Goal: Communication & Community: Participate in discussion

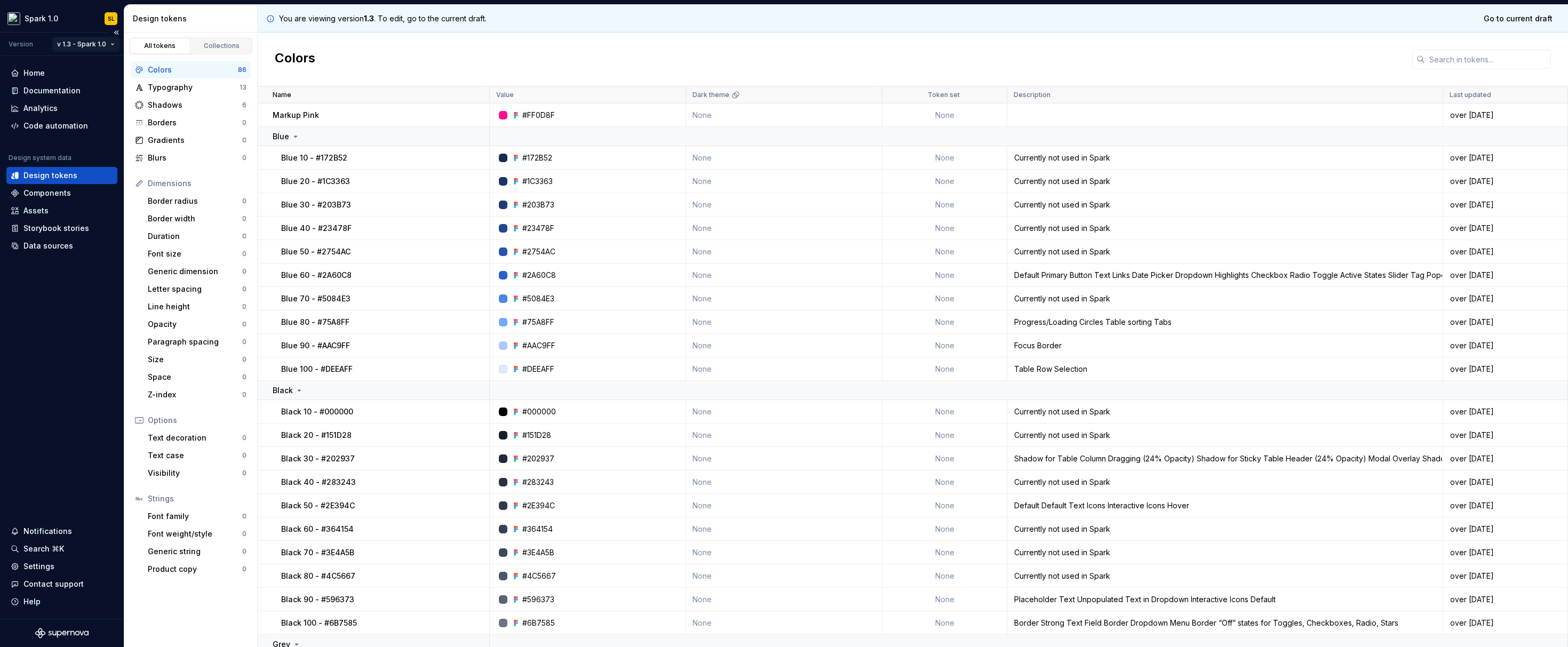
click at [106, 45] on html "Spark 1.0 SL Version v 1.3 - Spark 1.0 Home Documentation Analytics Code automa…" at bounding box center [784, 324] width 1568 height 647
click at [108, 66] on div "Current draft" at bounding box center [109, 65] width 72 height 11
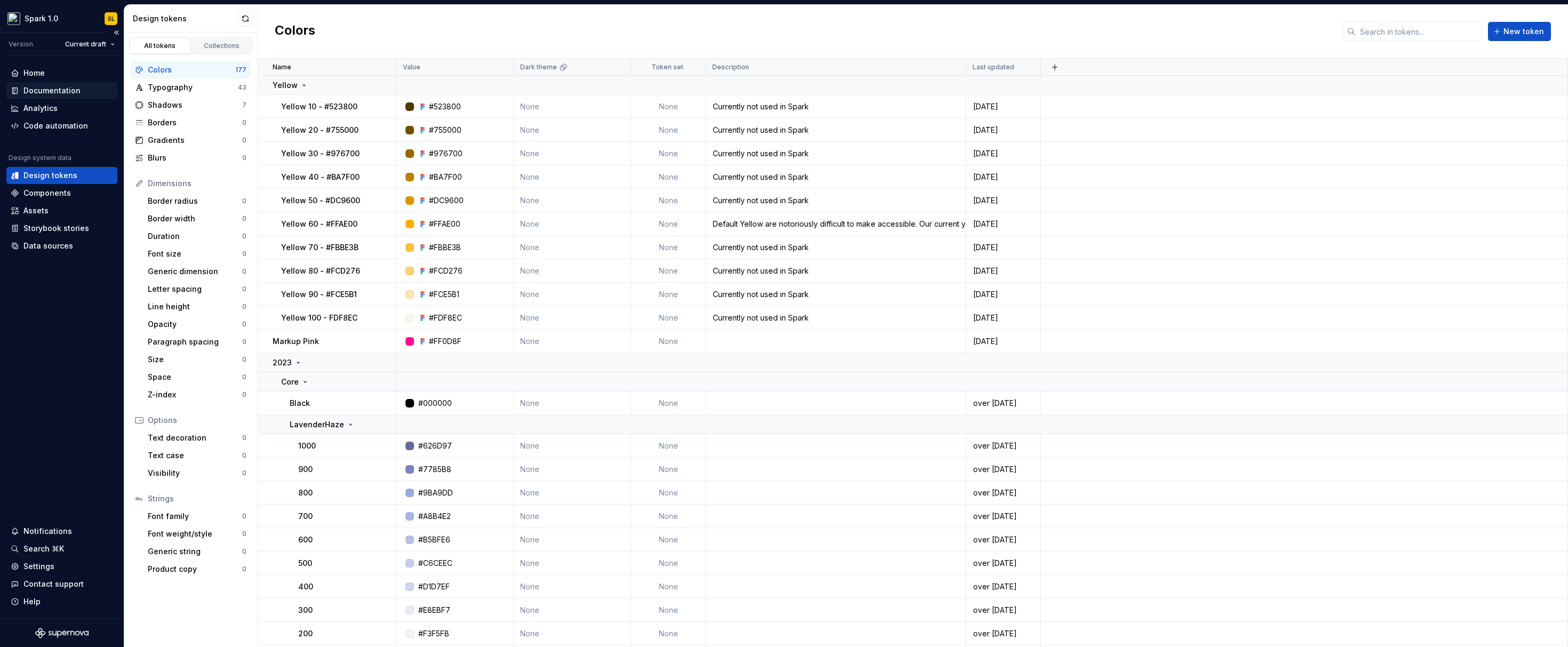
click at [67, 85] on div "Documentation" at bounding box center [52, 90] width 57 height 11
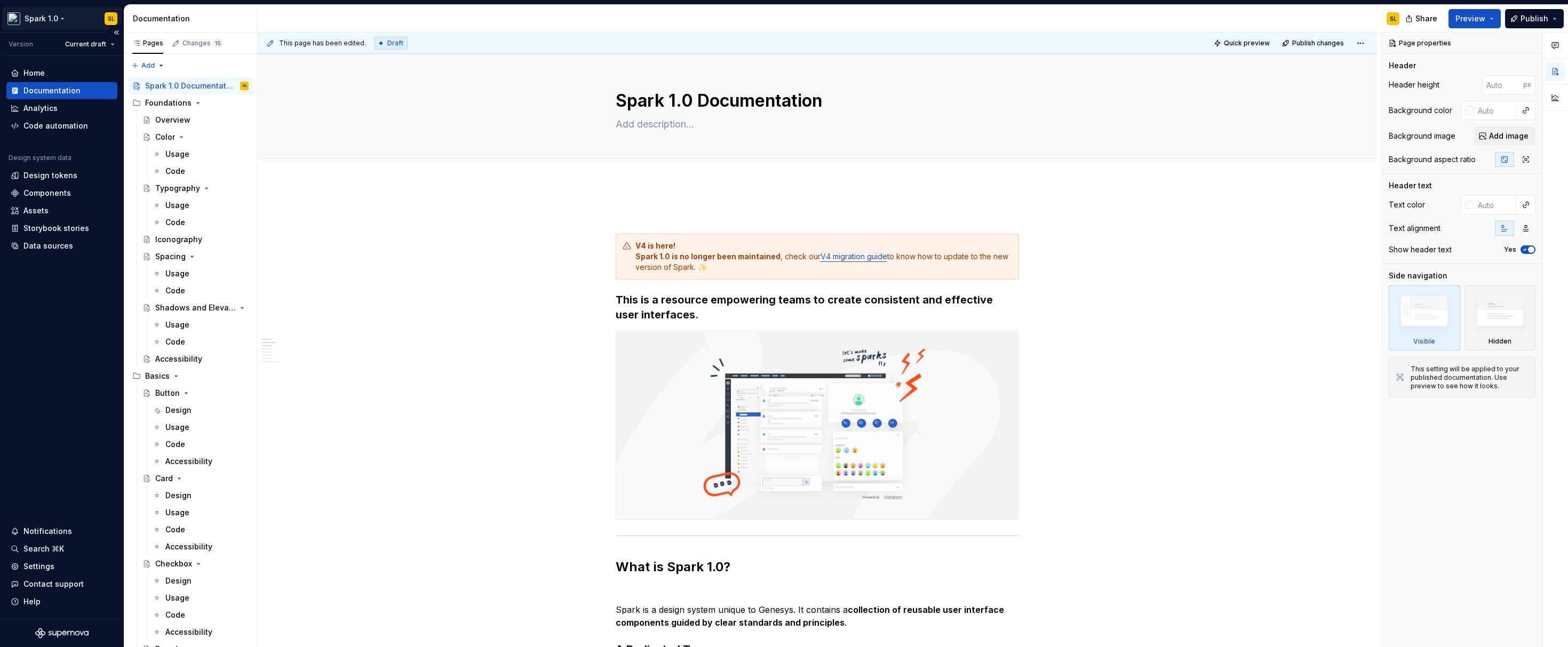
click at [59, 15] on html "Spark 1.0 SL Version Current draft Home Documentation Analytics Code automation…" at bounding box center [784, 324] width 1568 height 647
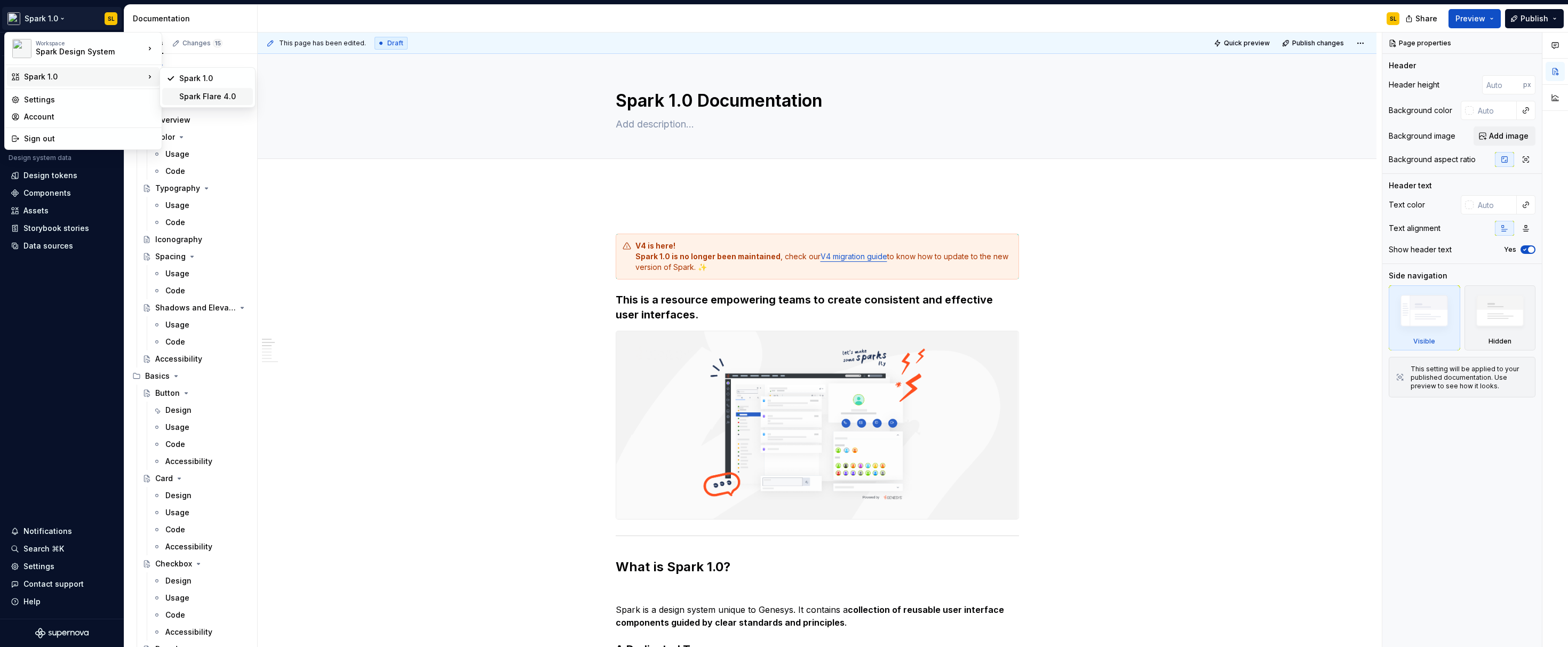
click at [240, 93] on div "Spark Flare 4.0" at bounding box center [214, 96] width 69 height 11
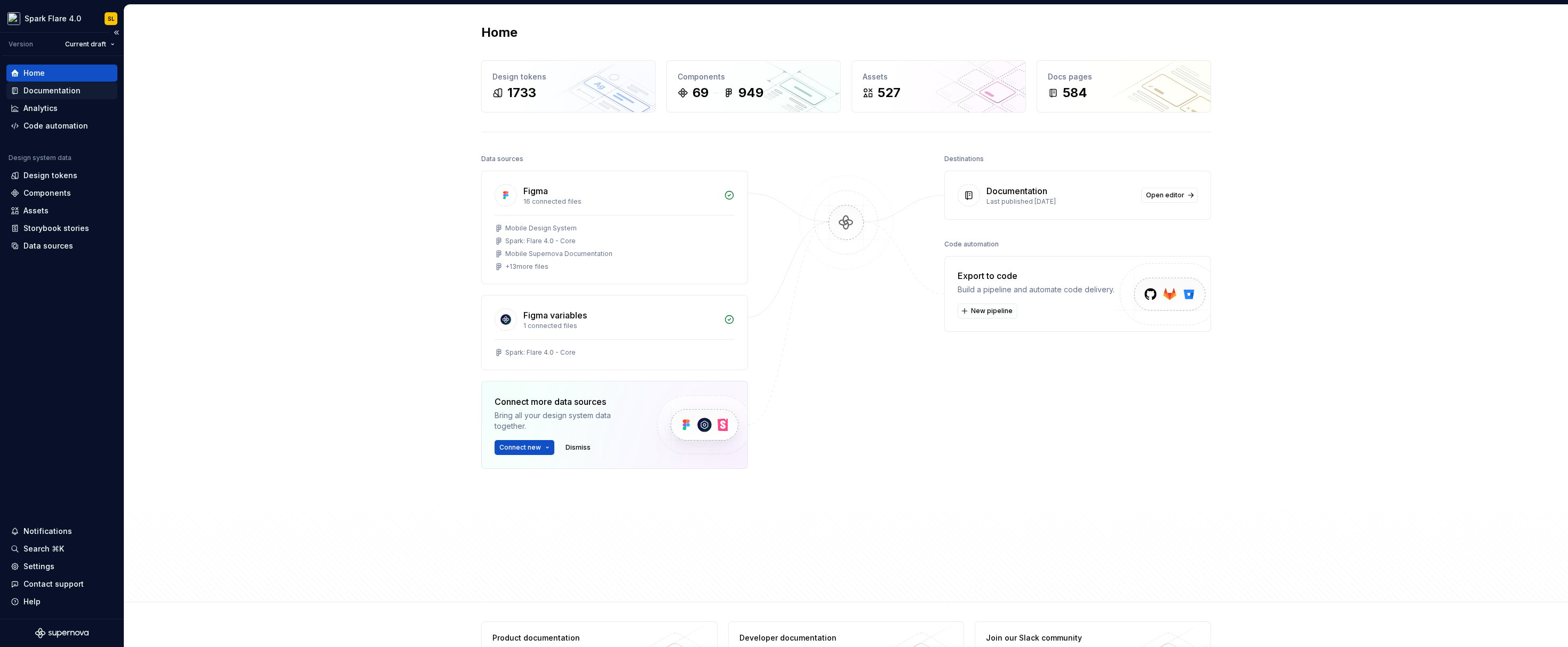
click at [86, 88] on div "Documentation" at bounding box center [62, 90] width 103 height 11
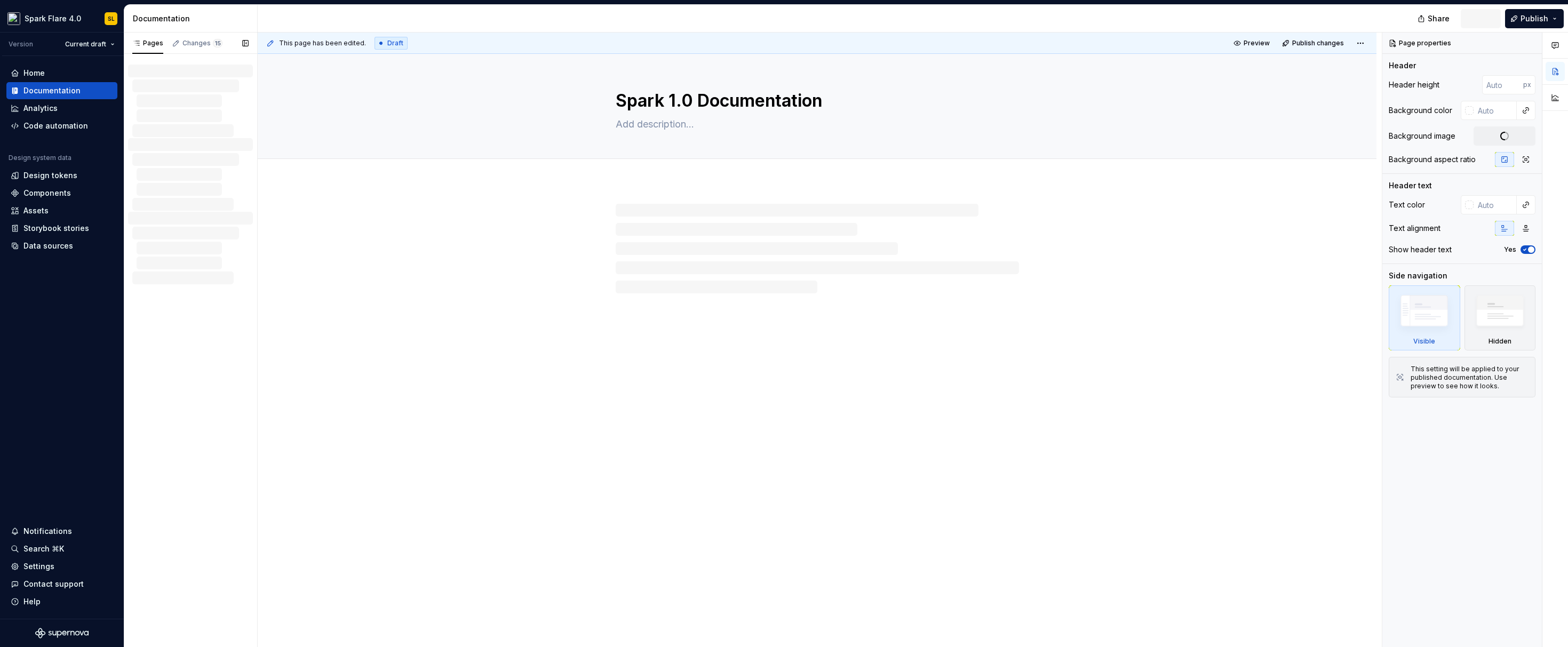
type textarea "*"
type textarea "Home"
type input "575"
type input "#ffffffff"
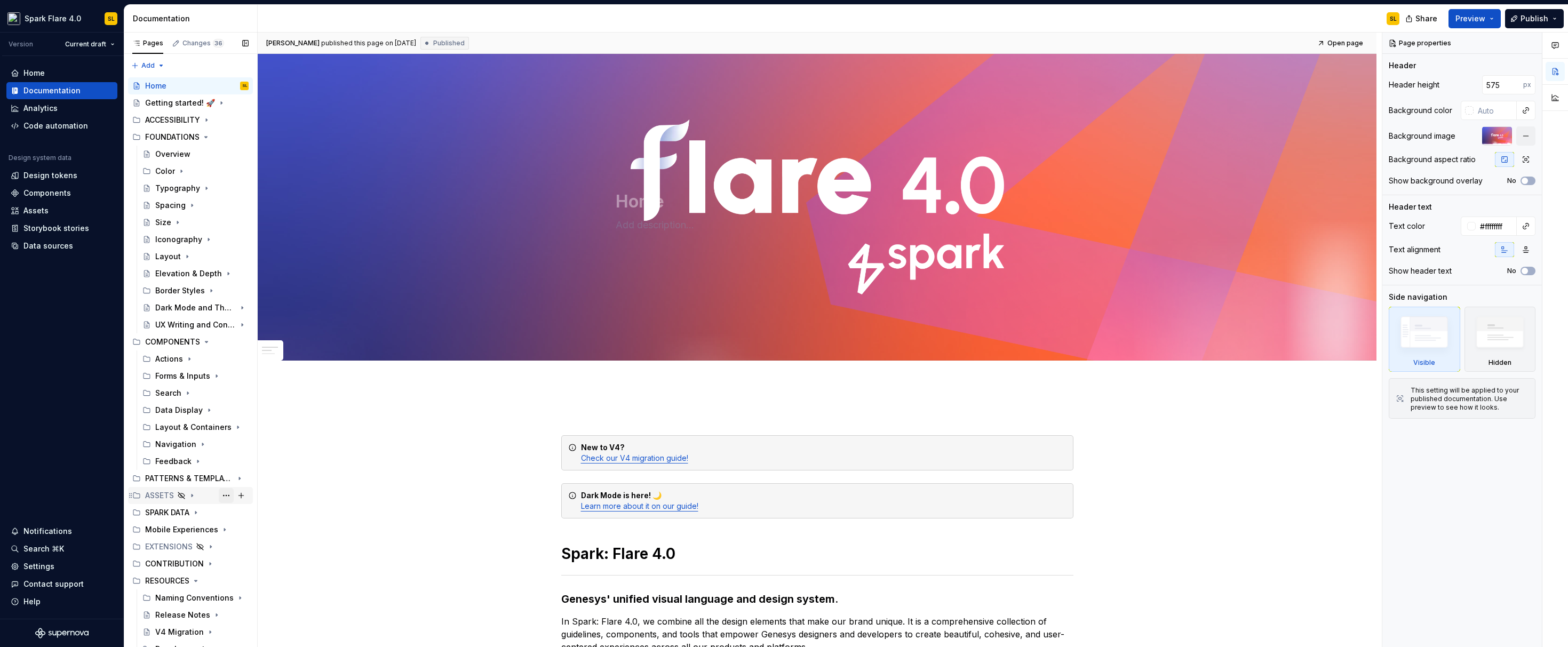
scroll to position [127, 0]
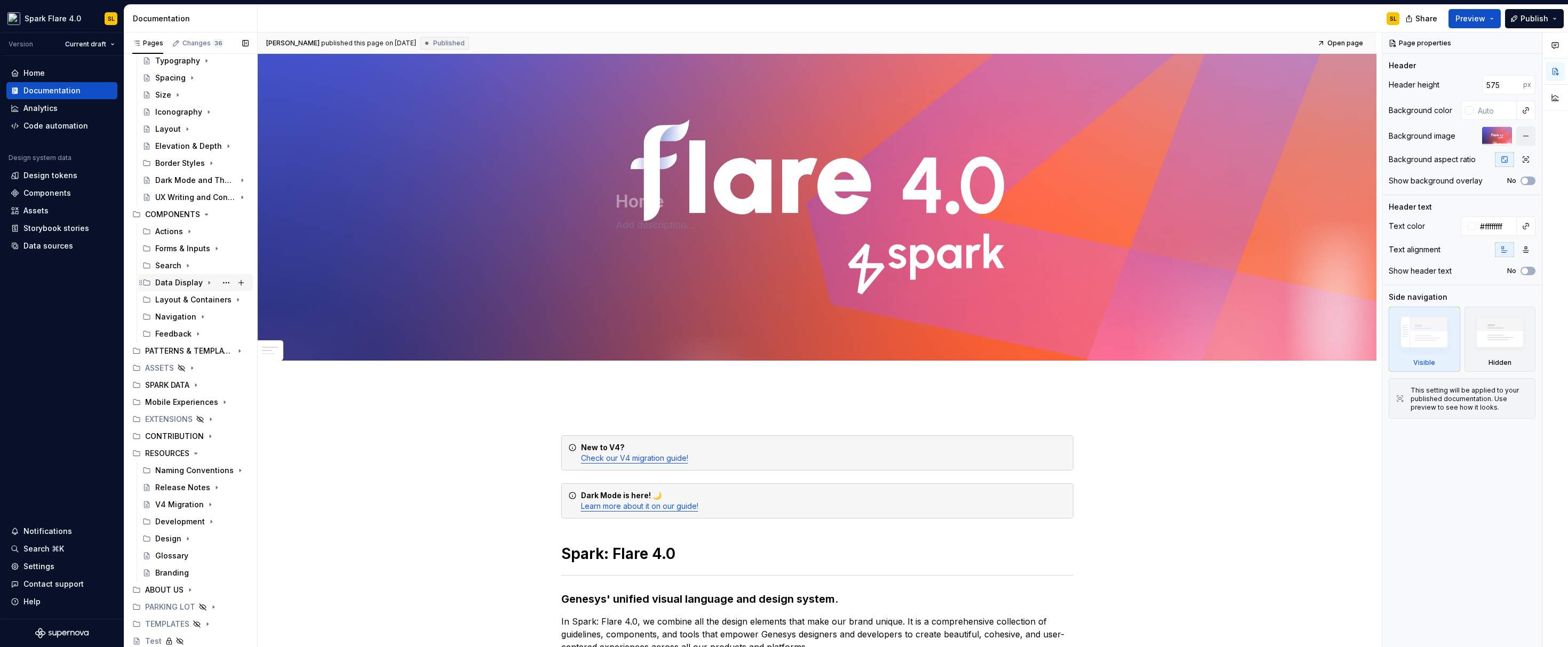
click at [205, 281] on icon "Page tree" at bounding box center [209, 282] width 8 height 8
click at [184, 335] on div "Data Tables" at bounding box center [185, 334] width 40 height 11
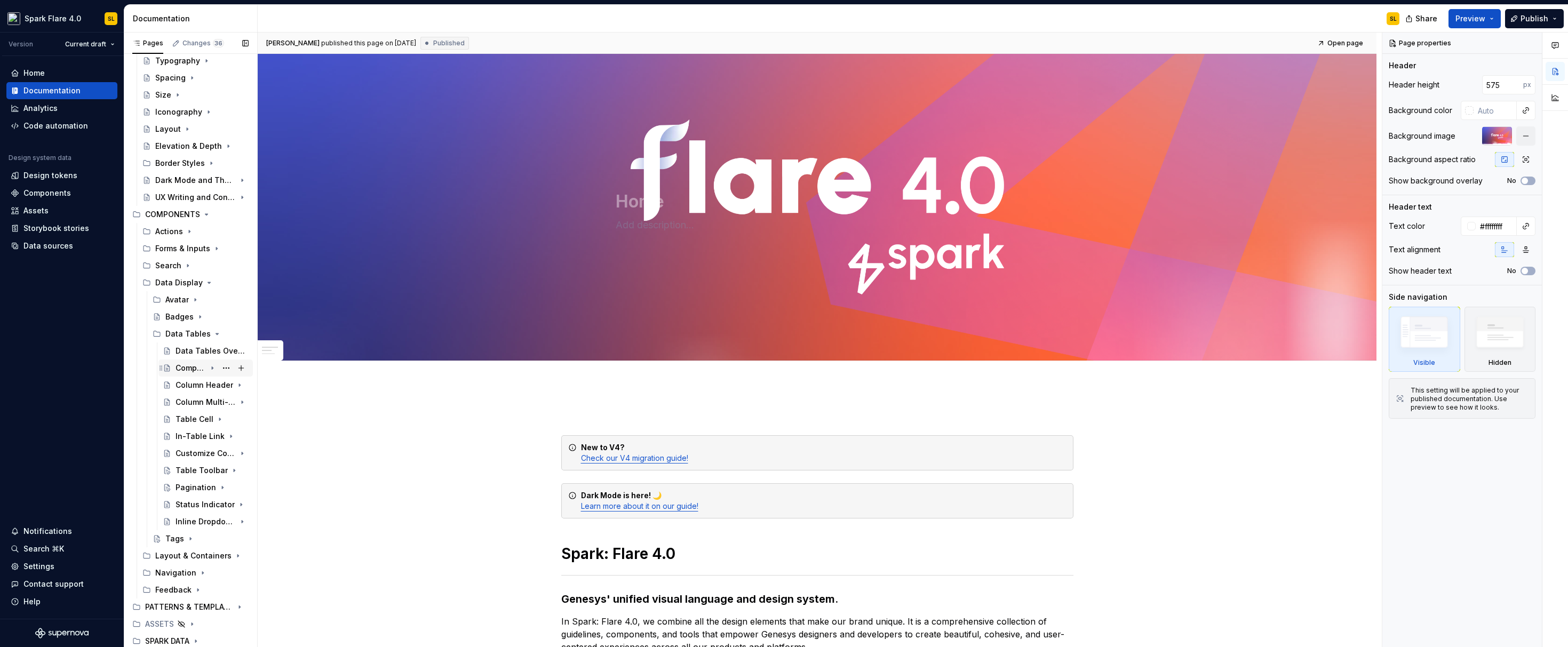
click at [183, 365] on div "Composed Table" at bounding box center [191, 367] width 30 height 11
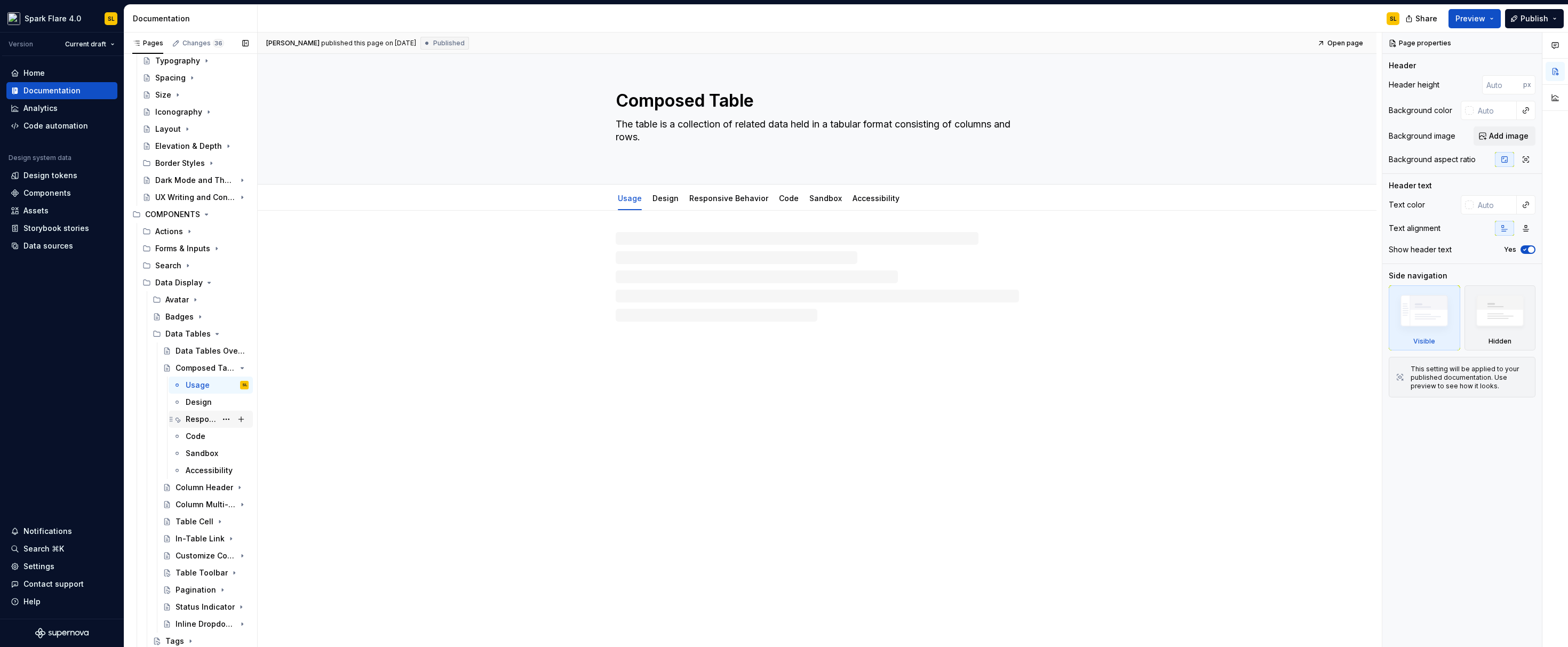
click at [196, 422] on div "Responsive Behavior" at bounding box center [201, 419] width 31 height 11
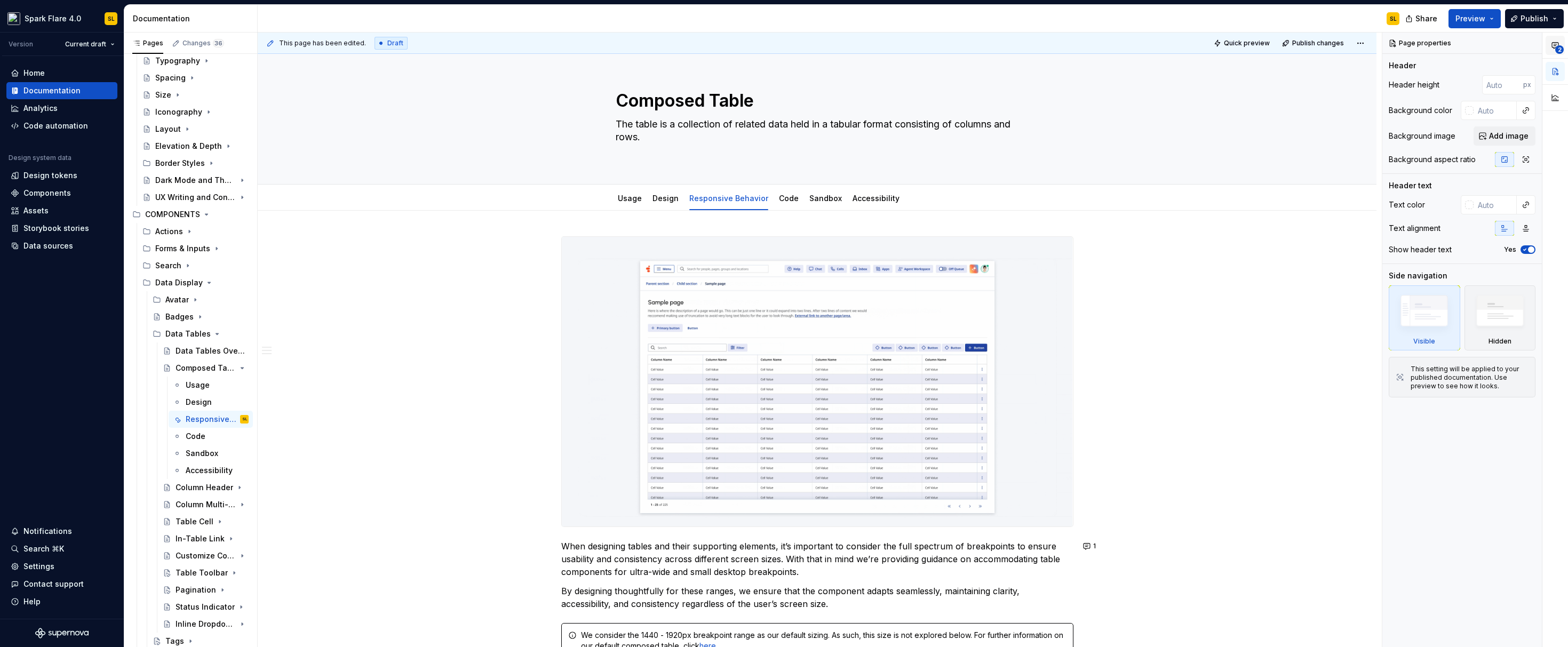
click at [1547, 49] on button "2" at bounding box center [1555, 45] width 19 height 19
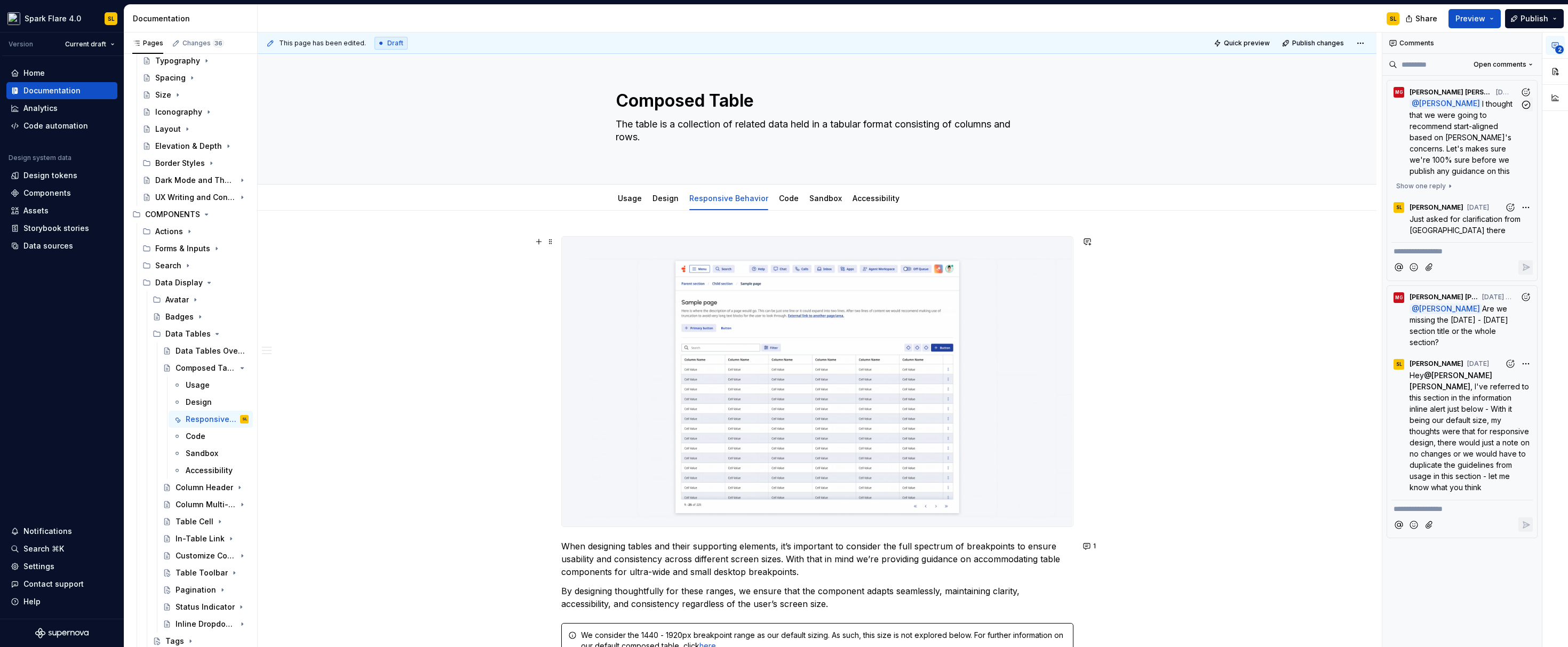
type textarea "*"
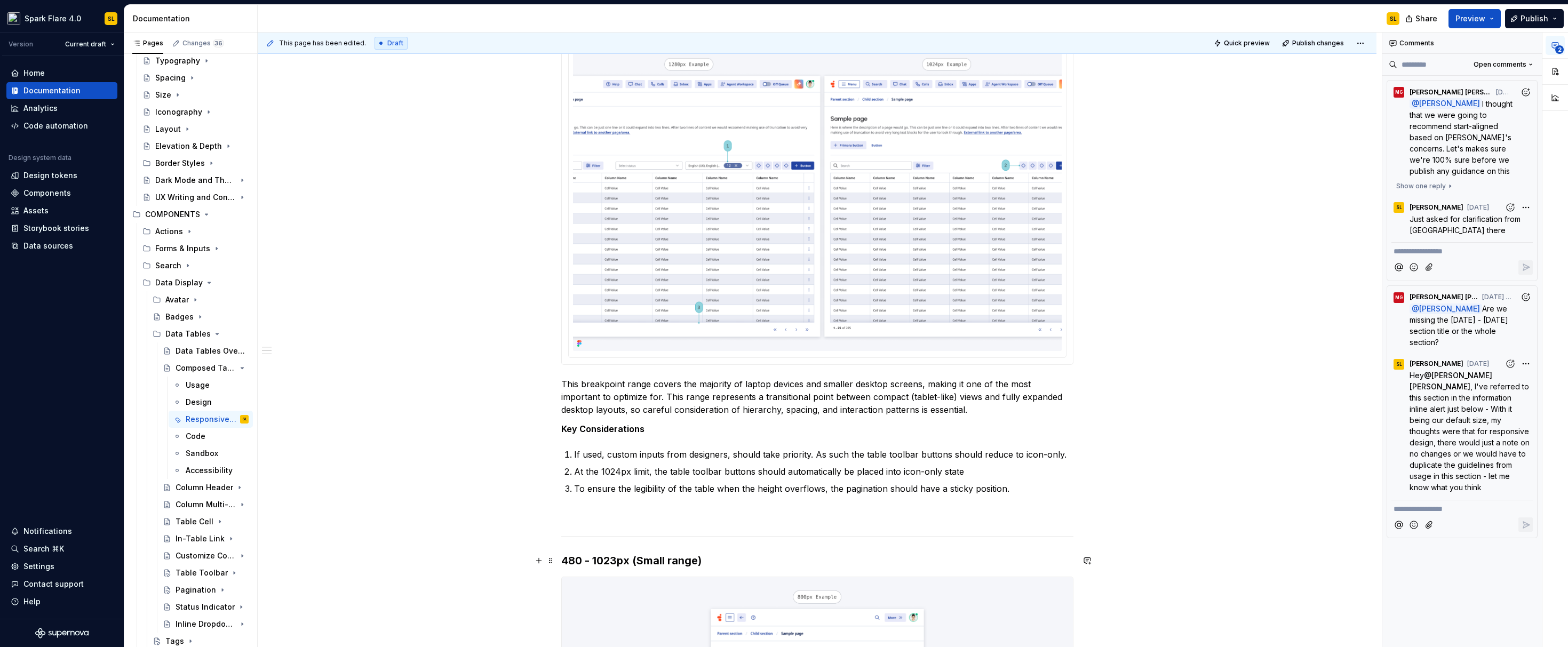
scroll to position [207, 0]
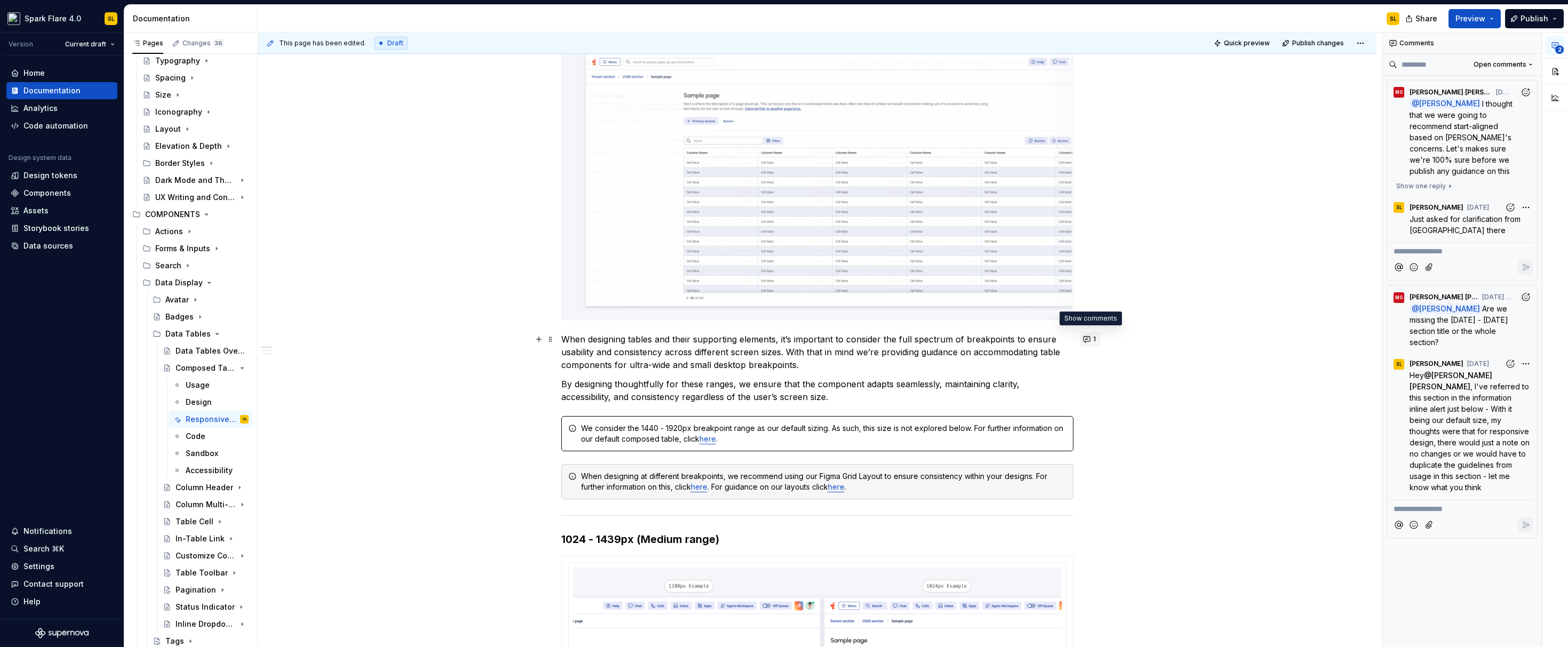
click at [1080, 340] on button "1" at bounding box center [1090, 340] width 21 height 15
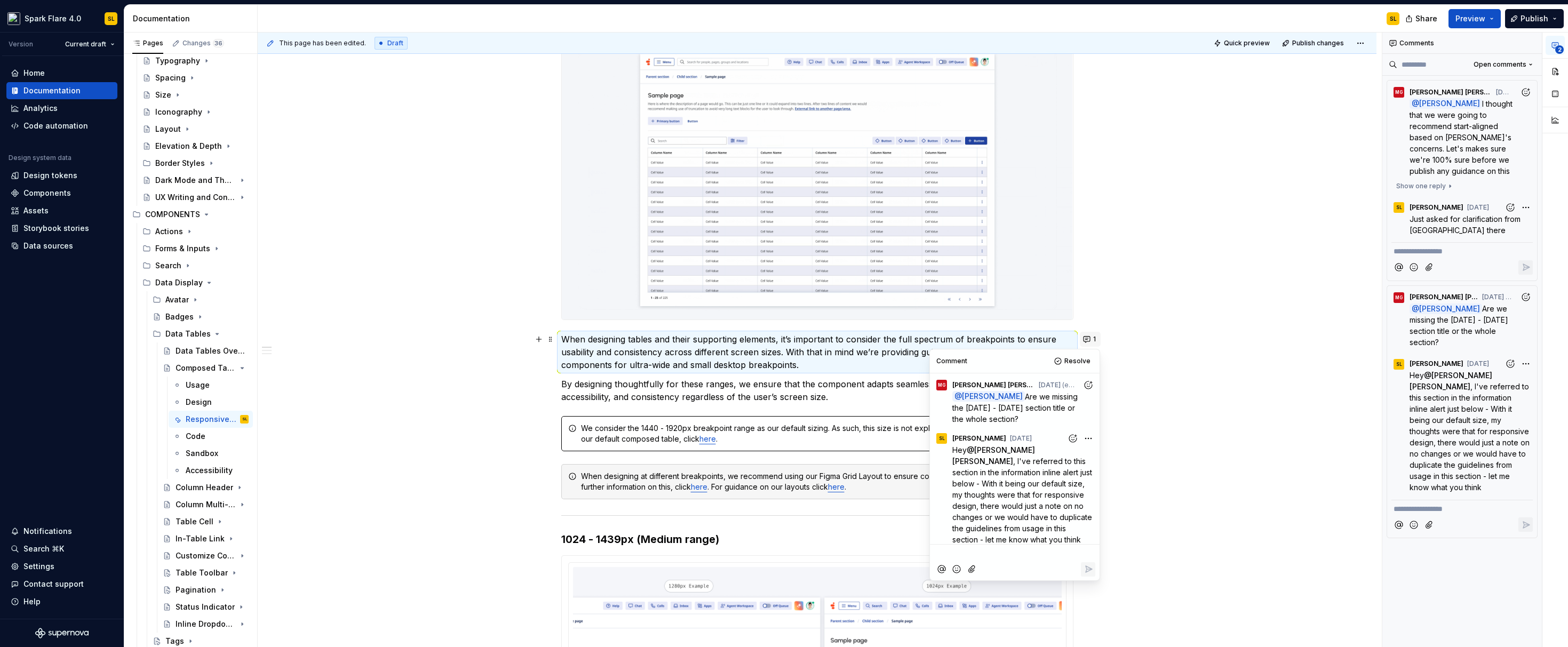
scroll to position [18, 0]
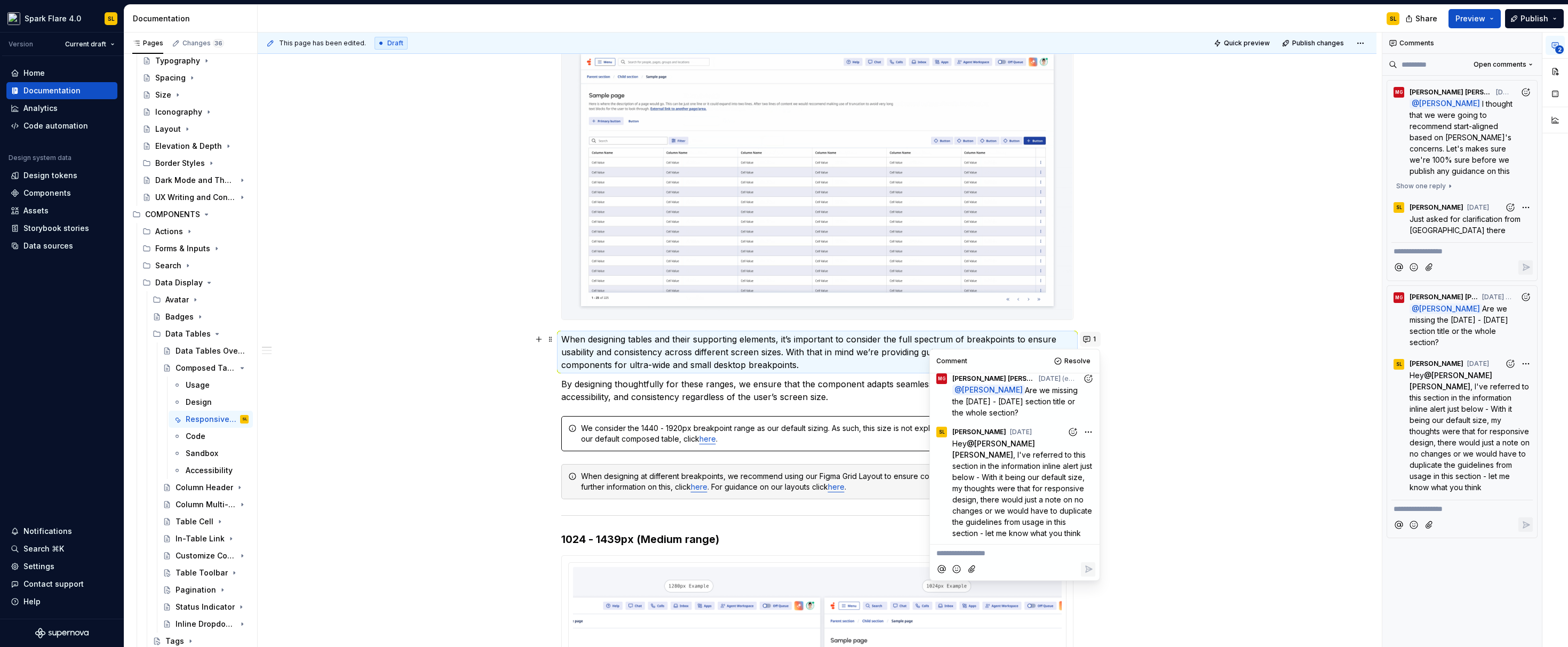
click at [1096, 340] on button "1" at bounding box center [1090, 340] width 21 height 15
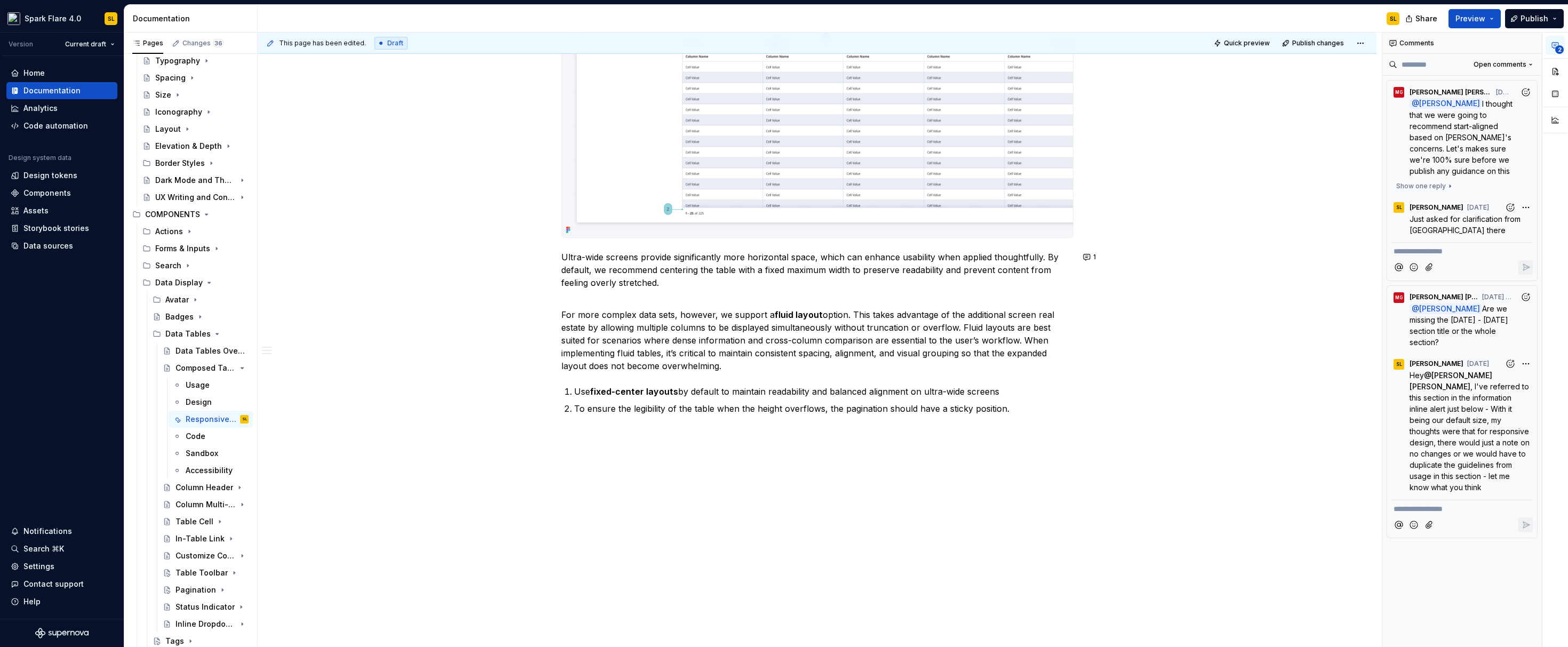
scroll to position [1891, 0]
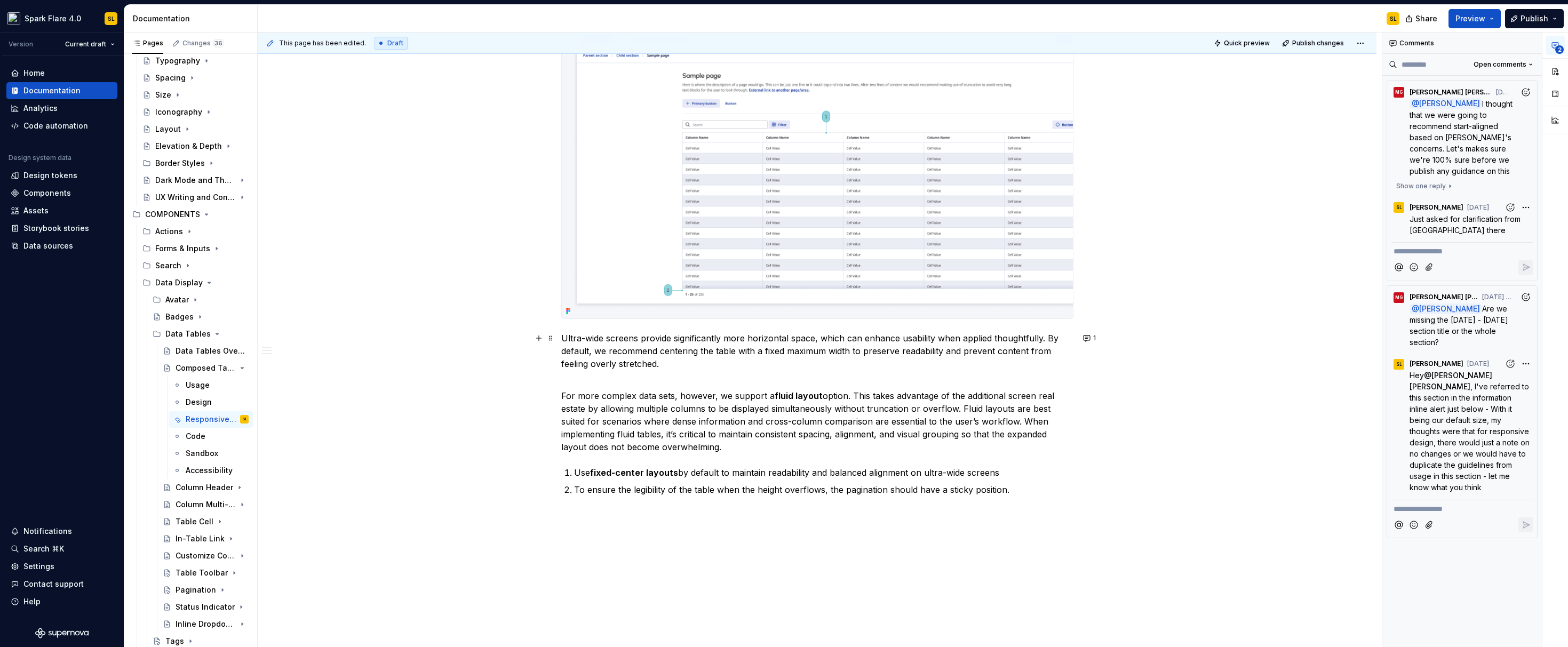
click at [679, 350] on p "Ultra-wide screens provide significantly more horizontal space, which can enhan…" at bounding box center [818, 351] width 513 height 39
click at [1450, 254] on p "**********" at bounding box center [1462, 251] width 137 height 11
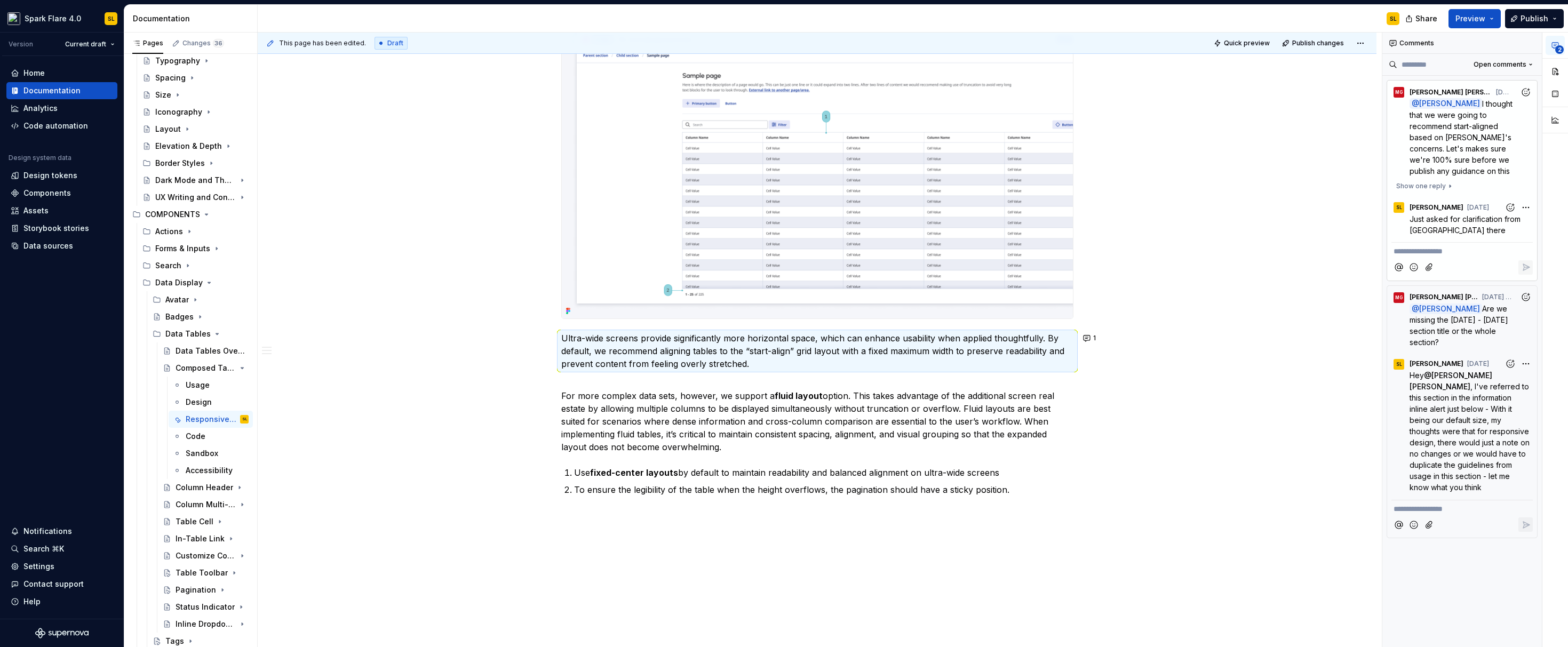
scroll to position [1972, 0]
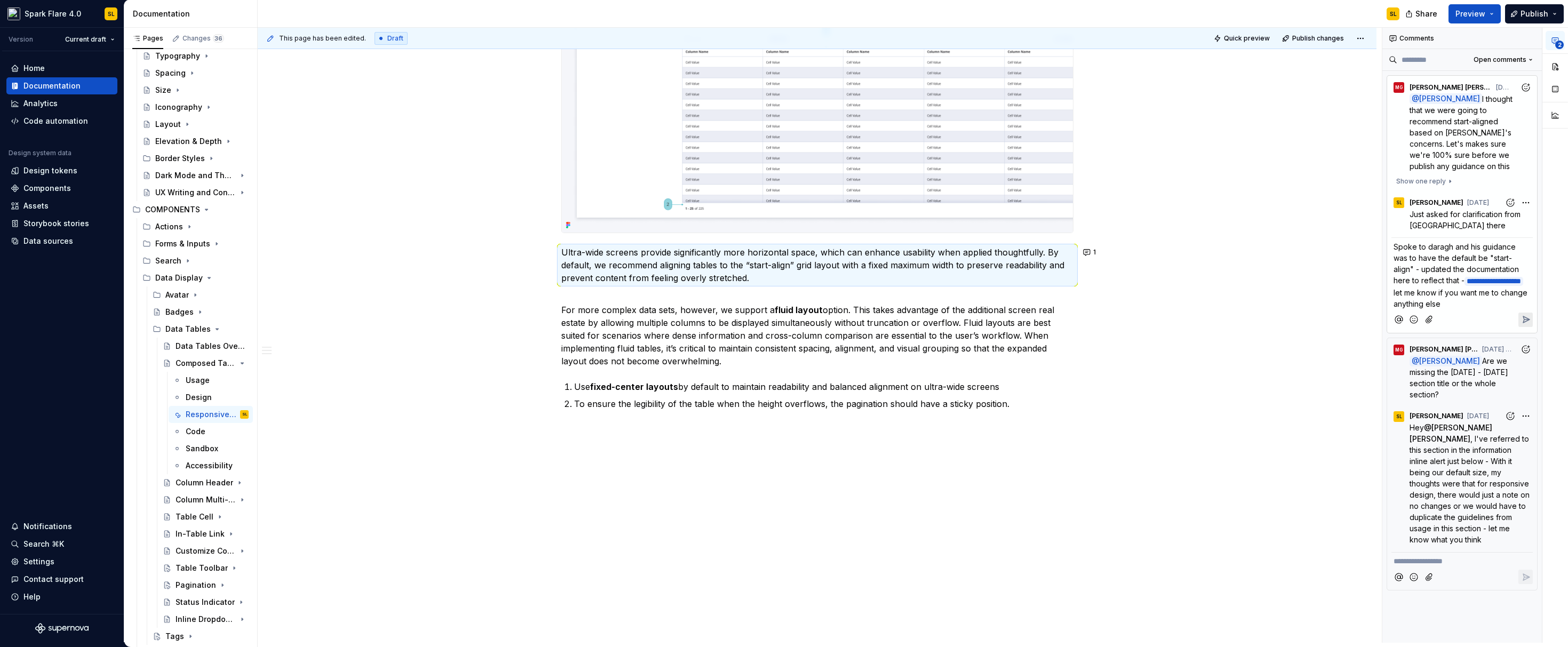
click at [1523, 320] on icon "Reply" at bounding box center [1527, 319] width 7 height 7
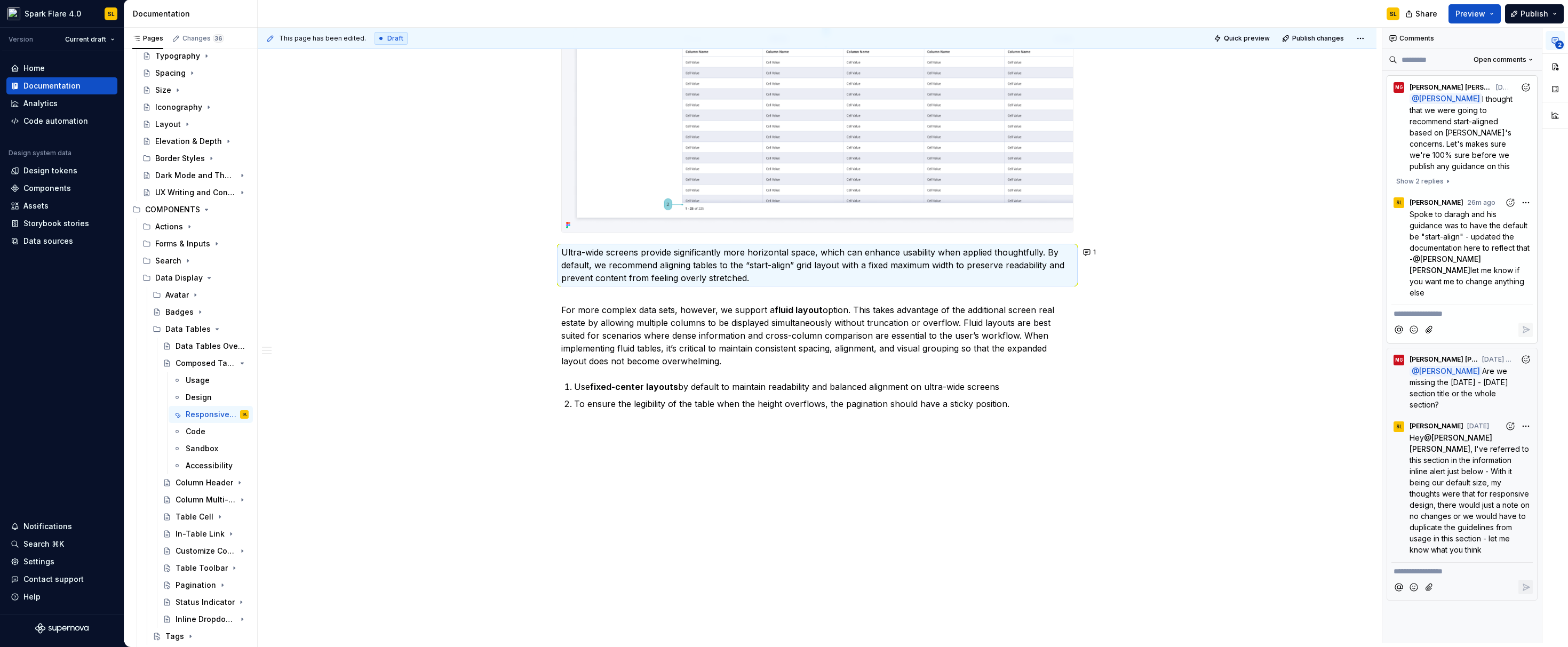
type textarea "*"
